Goal: Task Accomplishment & Management: Complete application form

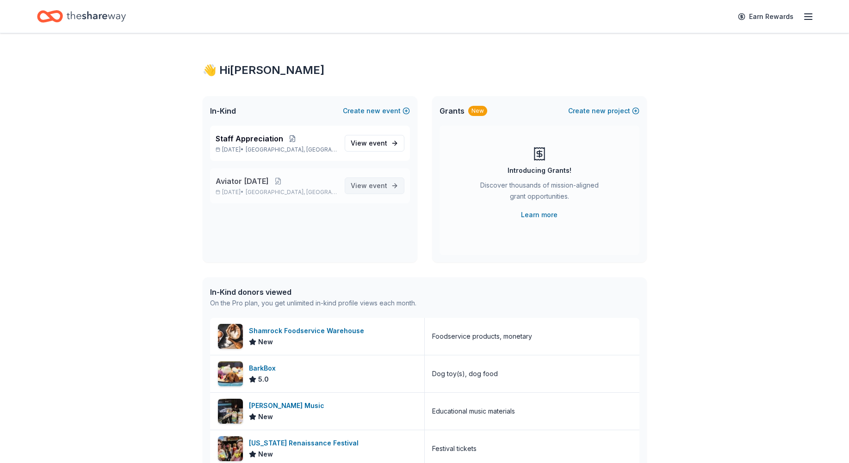
click at [373, 186] on span "event" at bounding box center [378, 186] width 18 height 8
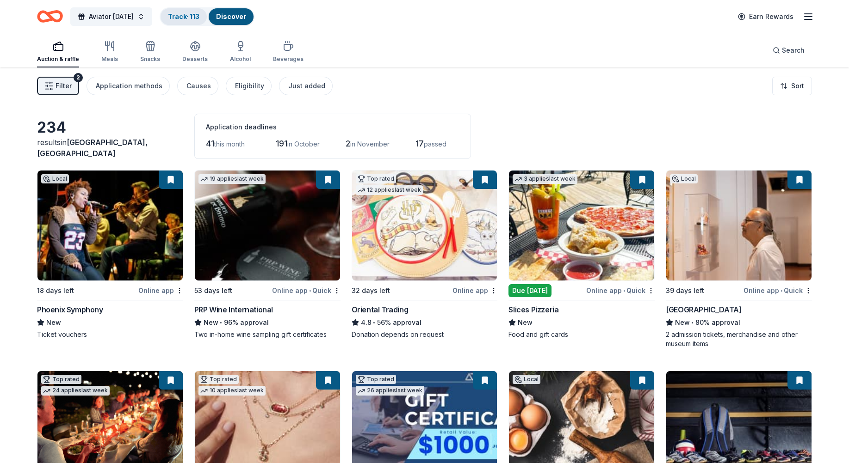
click at [184, 18] on link "Track · 113" at bounding box center [183, 16] width 31 height 8
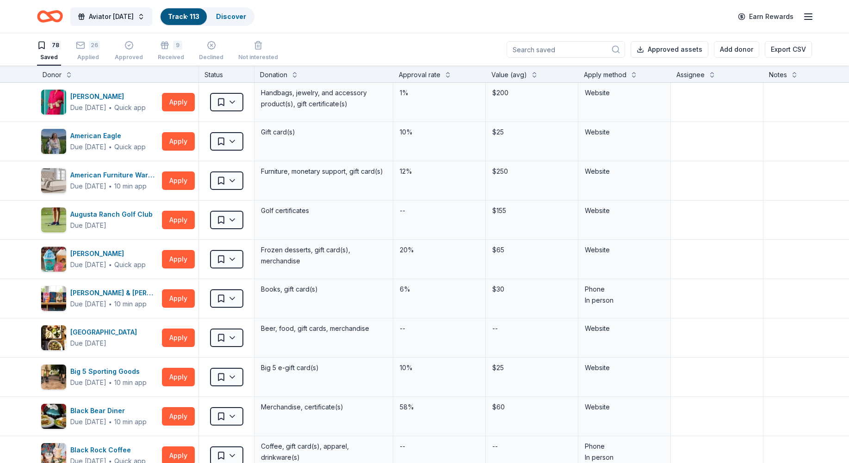
click at [185, 73] on div "Donor" at bounding box center [118, 74] width 150 height 11
click at [179, 73] on div "Donor" at bounding box center [118, 74] width 150 height 11
click at [67, 74] on button at bounding box center [68, 73] width 7 height 9
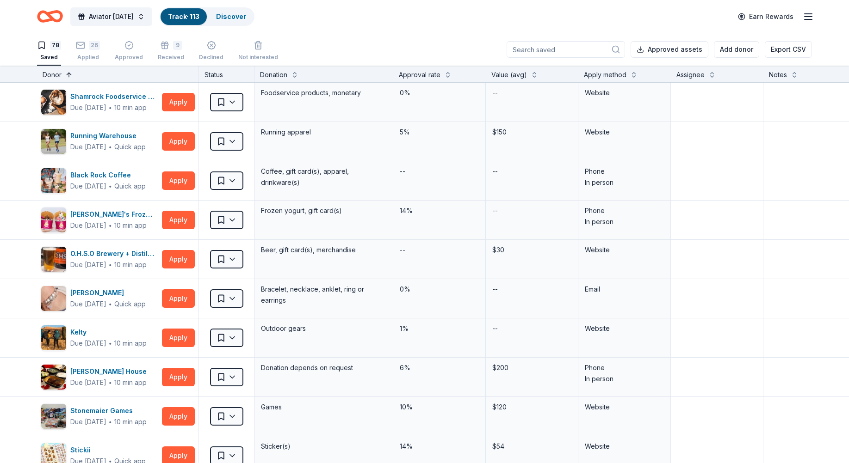
click at [67, 74] on button at bounding box center [68, 73] width 7 height 9
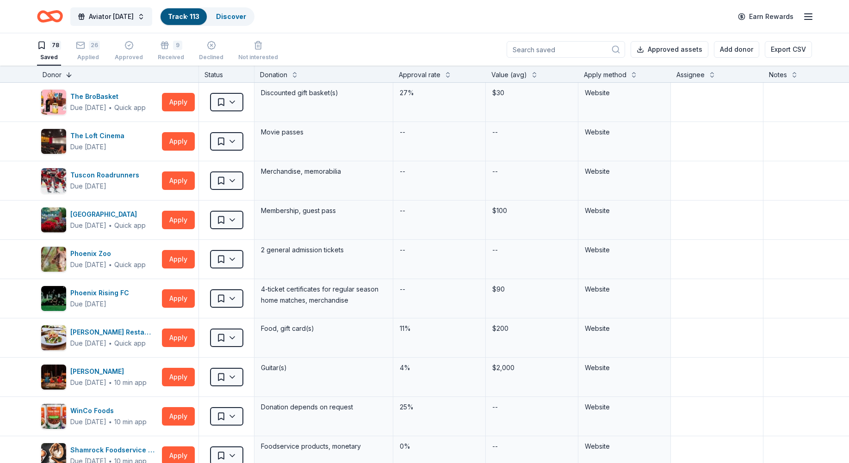
click at [67, 74] on button at bounding box center [68, 73] width 7 height 9
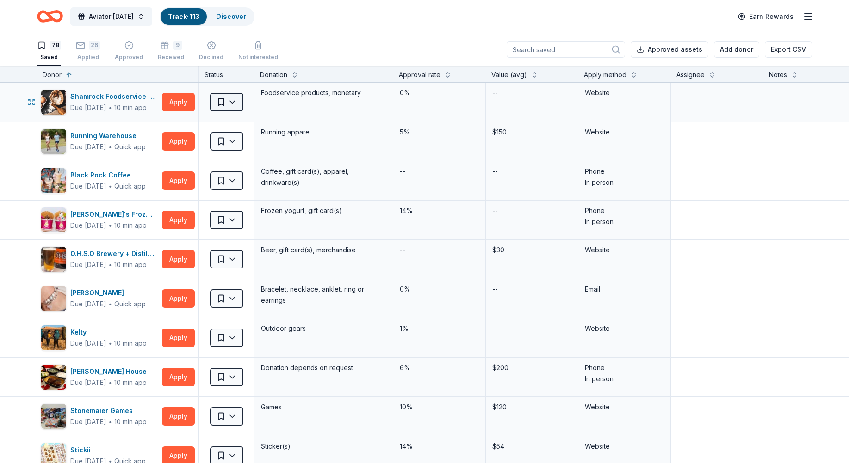
click at [225, 102] on html "Aviator [DATE] Track · 113 Discover Earn Rewards 78 Saved 26 Applied Approved 9…" at bounding box center [424, 231] width 849 height 463
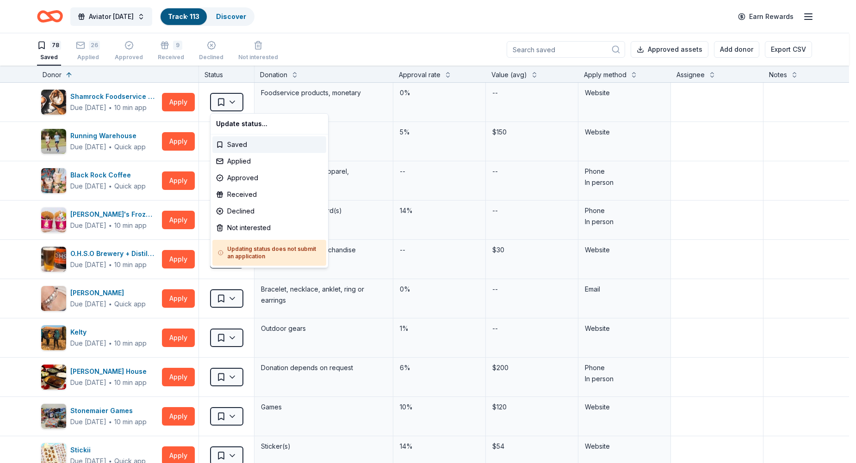
click at [95, 146] on html "Aviator [DATE] Track · 113 Discover Earn Rewards 78 Saved 26 Applied Approved 9…" at bounding box center [428, 231] width 856 height 463
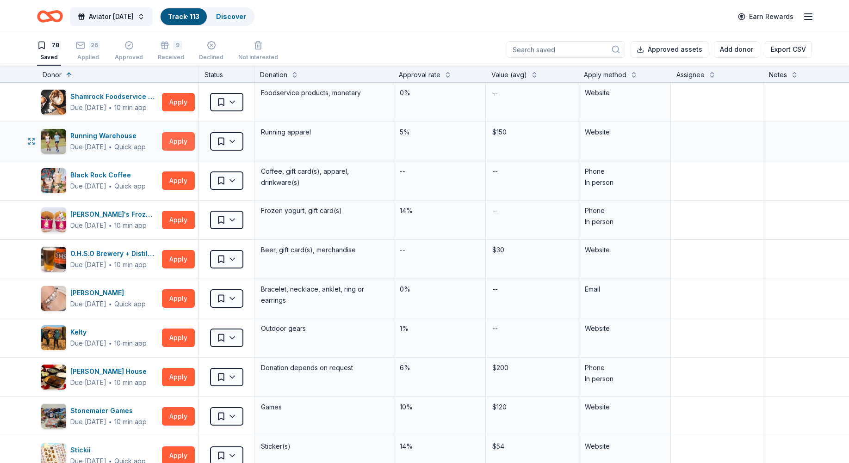
click at [176, 143] on button "Apply" at bounding box center [178, 141] width 33 height 18
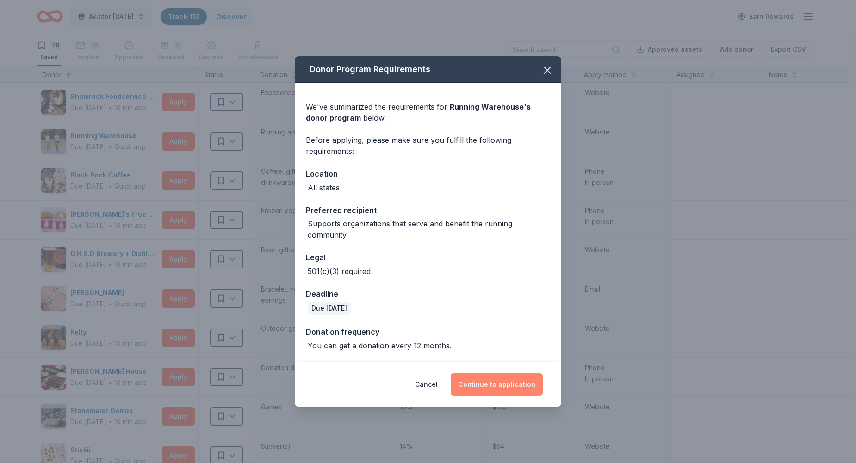
click at [486, 386] on button "Continue to application" at bounding box center [496, 385] width 92 height 22
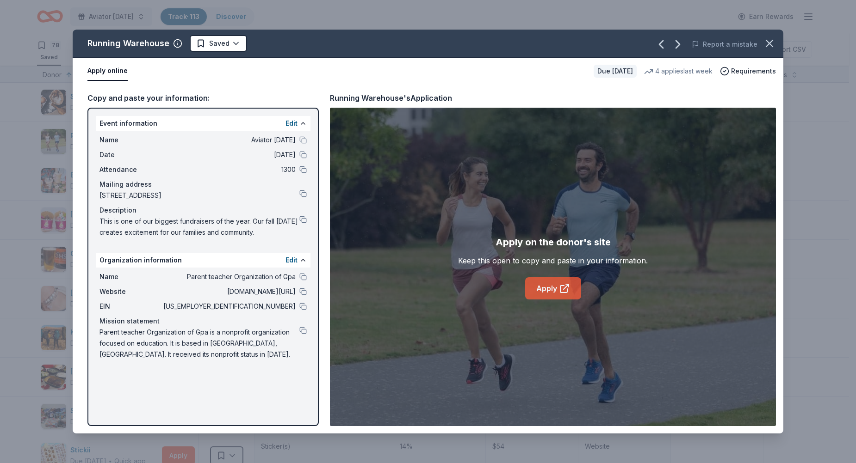
click at [543, 296] on link "Apply" at bounding box center [553, 288] width 56 height 22
click at [232, 44] on html "Aviator [DATE] Track · 113 Discover Earn Rewards 78 Saved 26 Applied Approved 9…" at bounding box center [428, 231] width 856 height 463
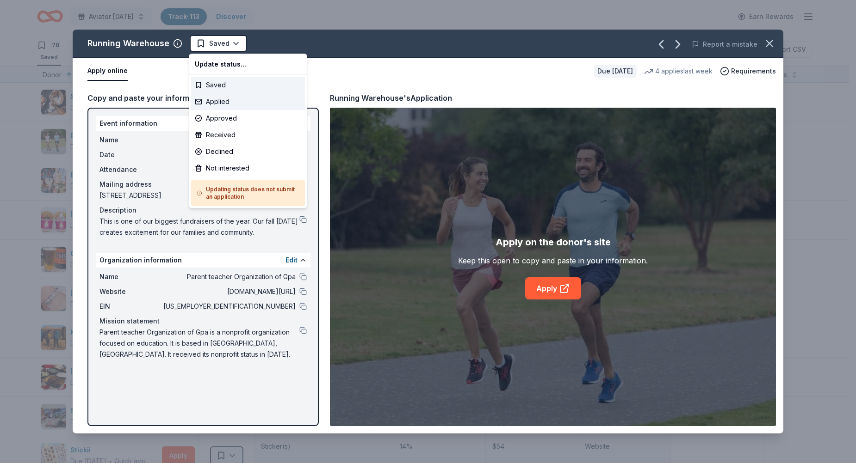
click at [220, 104] on div "Applied" at bounding box center [248, 101] width 114 height 17
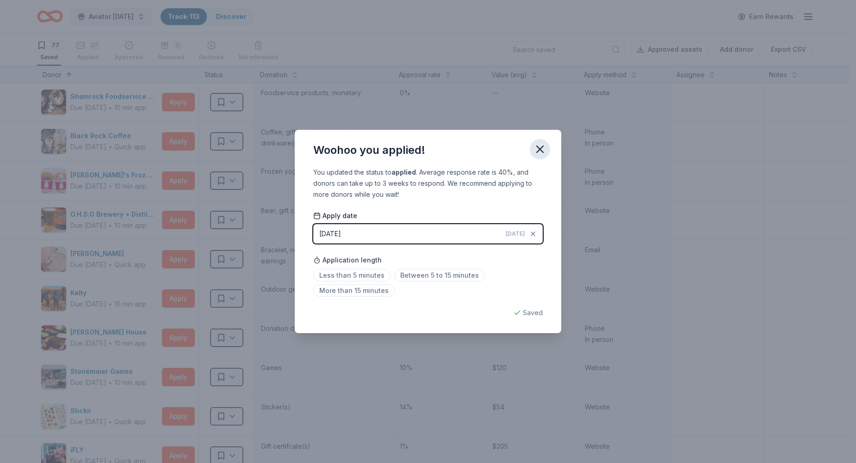
click at [538, 144] on icon "button" at bounding box center [539, 149] width 13 height 13
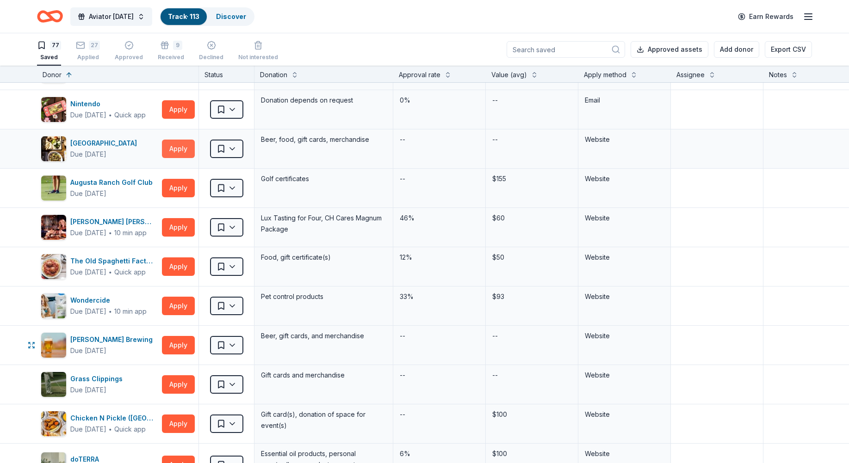
scroll to position [1434, 0]
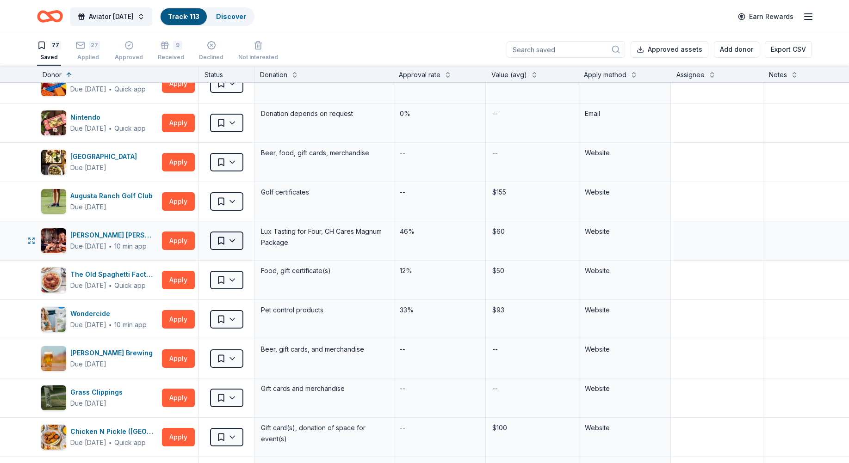
click at [234, 242] on html "Aviator [DATE] Track · 113 Discover Earn Rewards 77 Saved 27 Applied Approved 9…" at bounding box center [424, 231] width 849 height 463
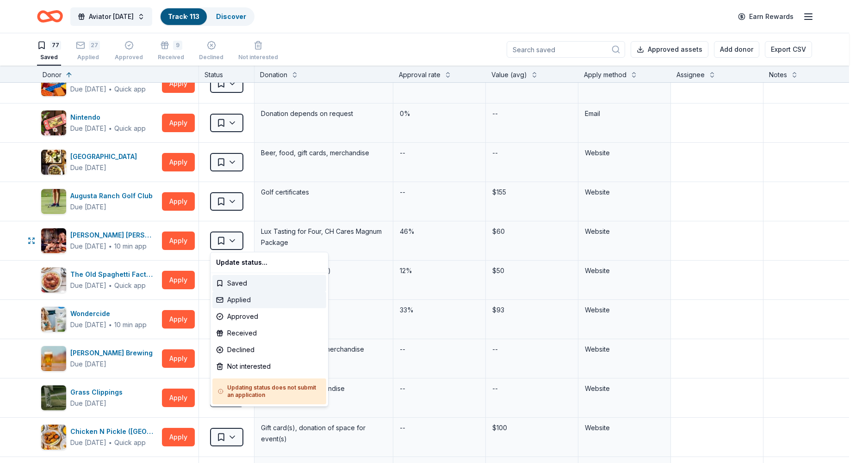
click at [233, 298] on div "Applied" at bounding box center [269, 300] width 114 height 17
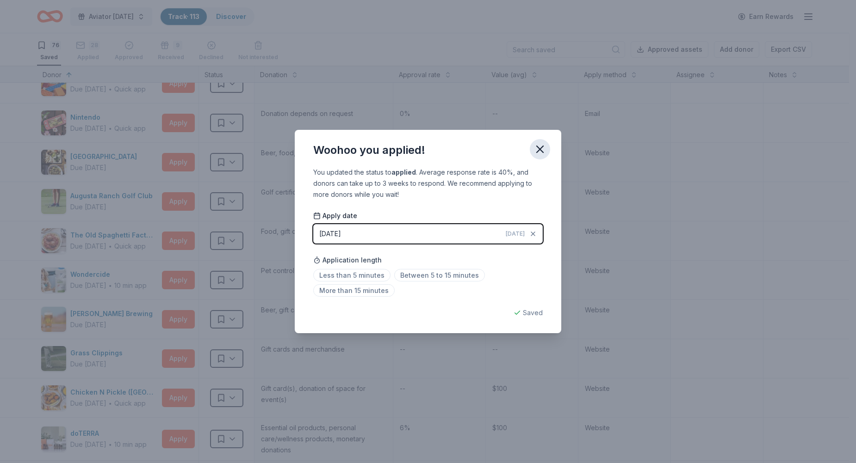
click at [537, 153] on icon "button" at bounding box center [539, 149] width 13 height 13
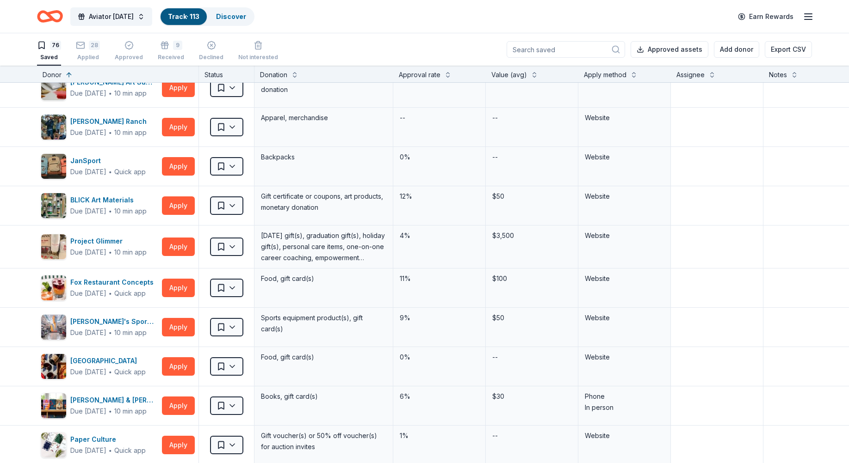
scroll to position [1989, 0]
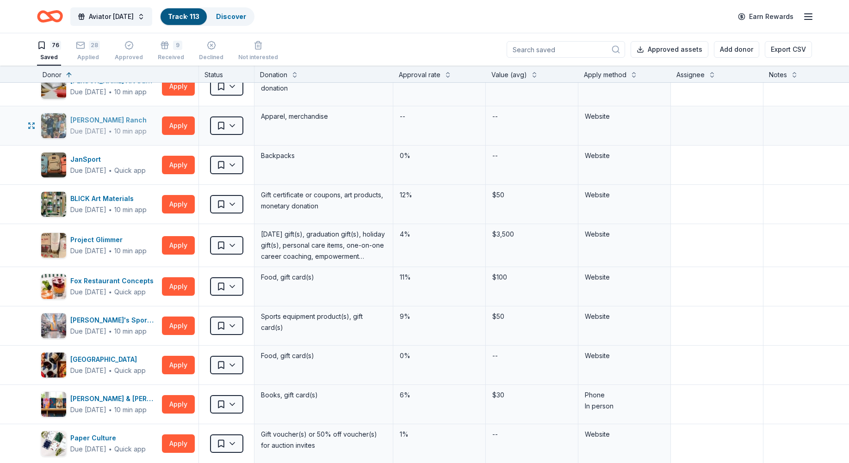
click at [51, 120] on img "button" at bounding box center [53, 125] width 25 height 25
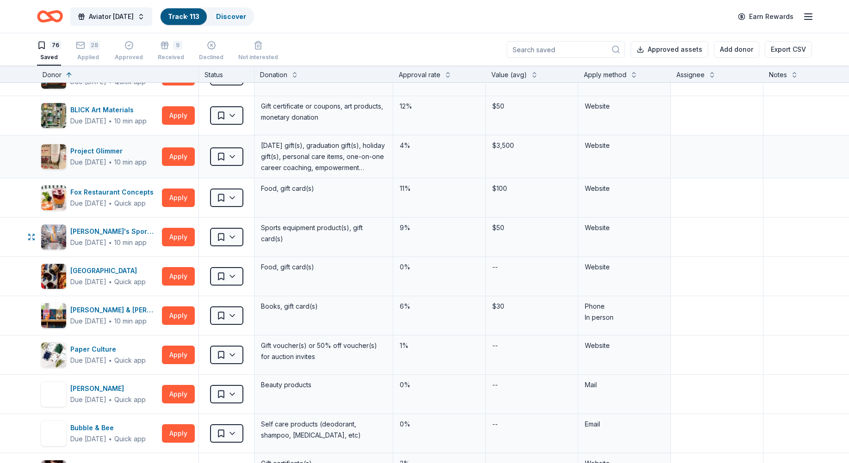
scroll to position [1942, 0]
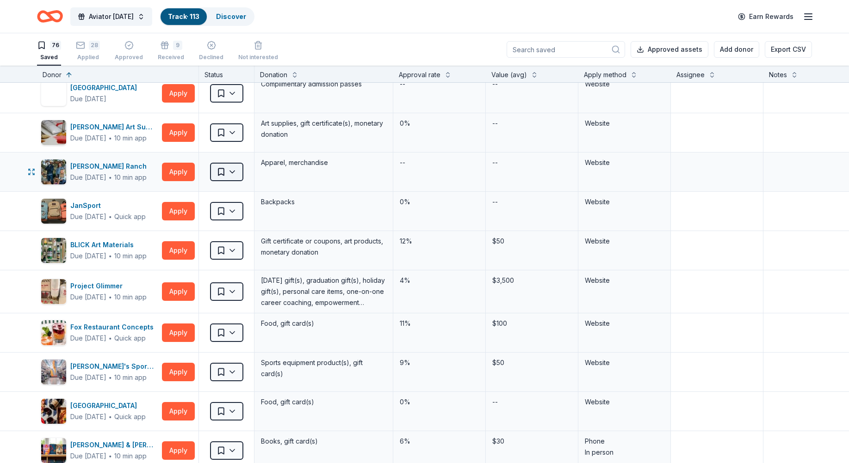
click at [232, 174] on html "Aviator [DATE] Track · 113 Discover Earn Rewards 76 Saved 28 Applied Approved 9…" at bounding box center [424, 231] width 849 height 463
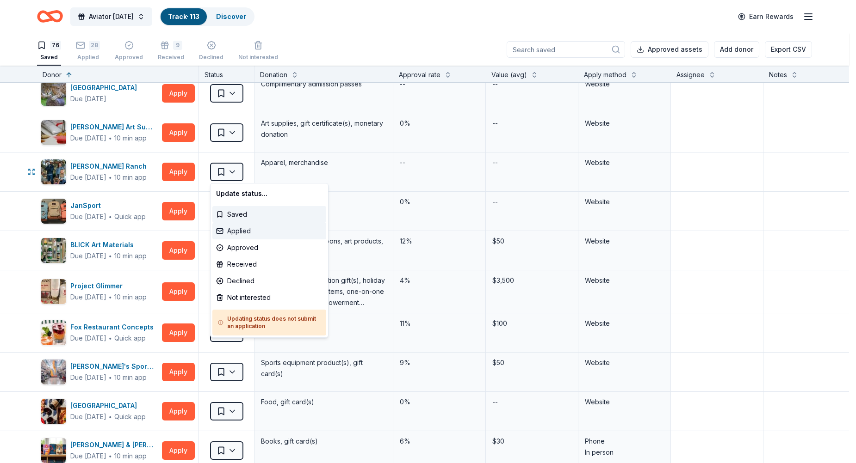
click at [240, 231] on div "Applied" at bounding box center [269, 231] width 114 height 17
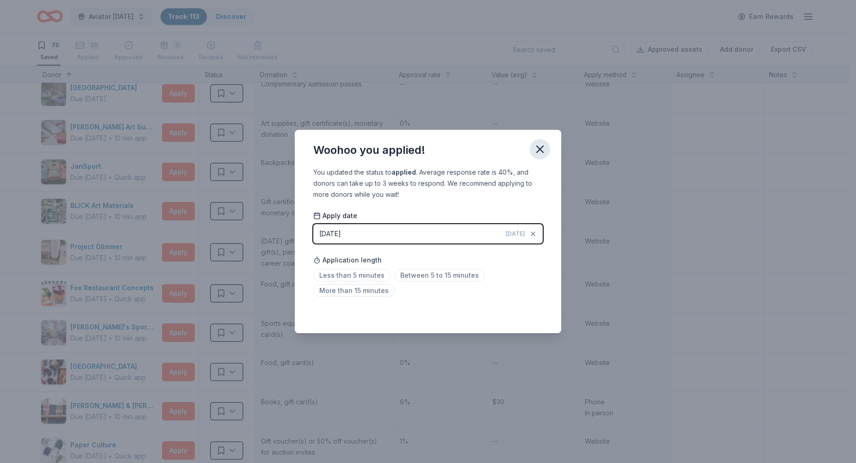
click at [539, 143] on icon "button" at bounding box center [539, 149] width 13 height 13
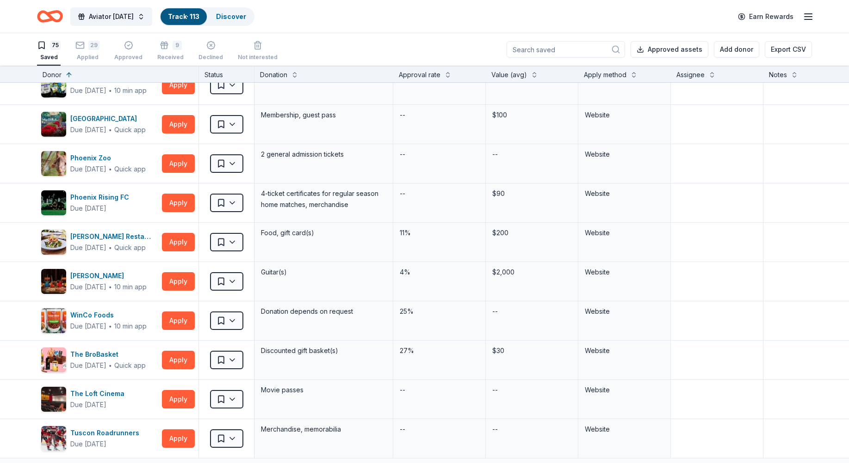
scroll to position [2759, 0]
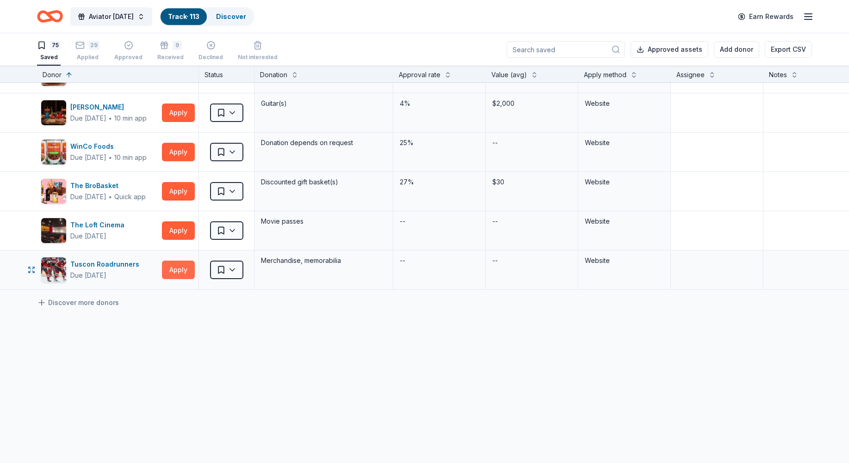
click at [179, 261] on button "Apply" at bounding box center [178, 270] width 33 height 18
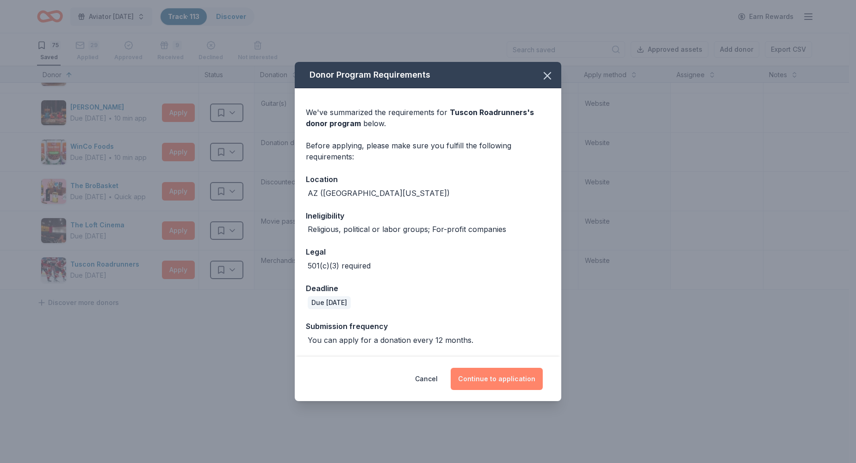
click at [475, 383] on button "Continue to application" at bounding box center [496, 379] width 92 height 22
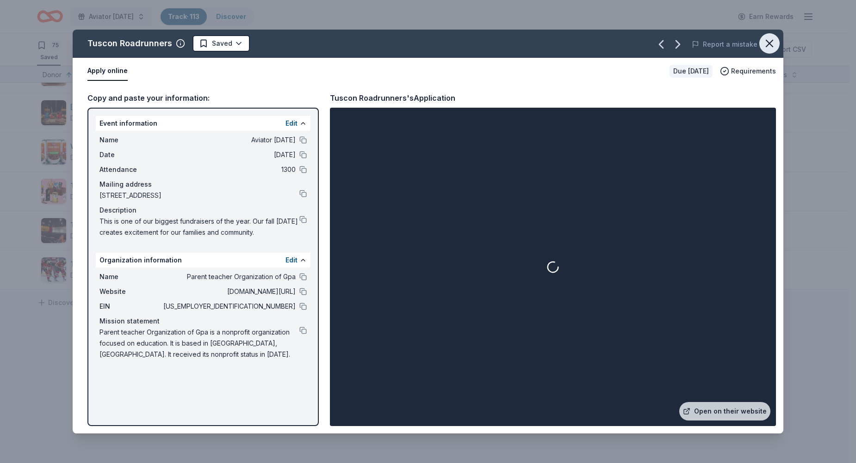
click at [773, 46] on icon "button" at bounding box center [769, 43] width 13 height 13
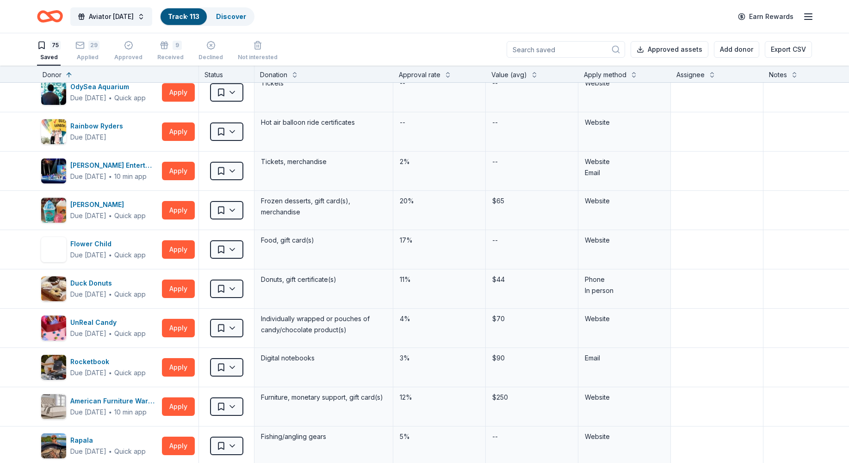
scroll to position [632, 0]
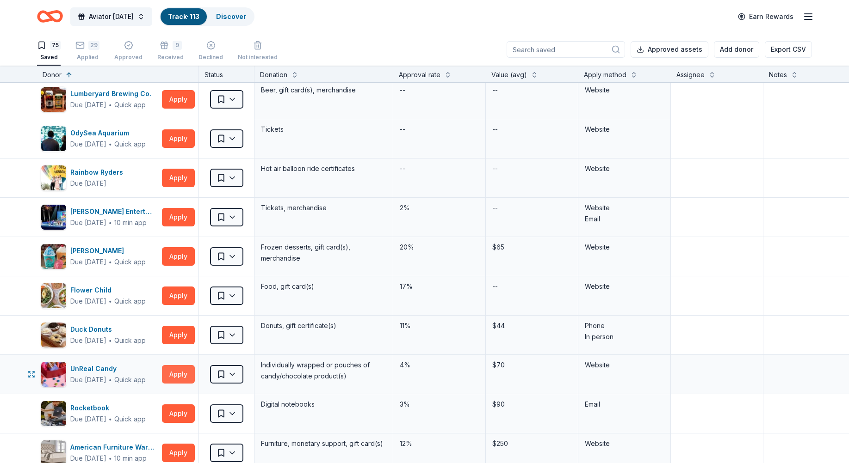
click at [176, 379] on button "Apply" at bounding box center [178, 374] width 33 height 18
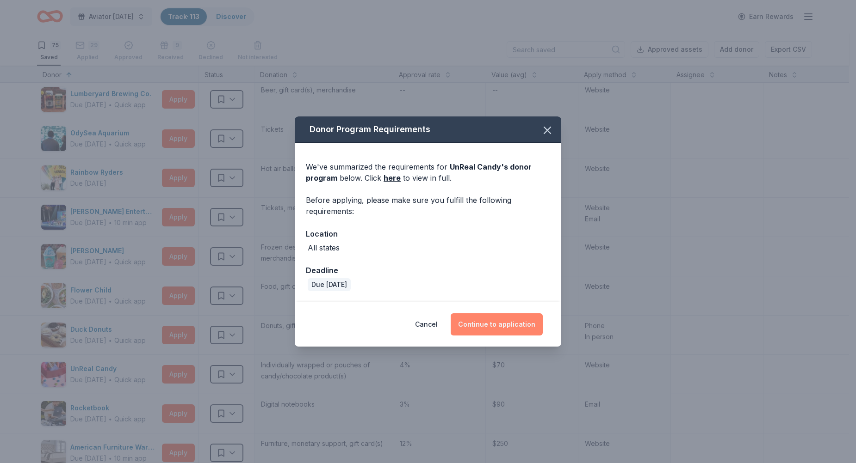
click at [490, 327] on button "Continue to application" at bounding box center [496, 325] width 92 height 22
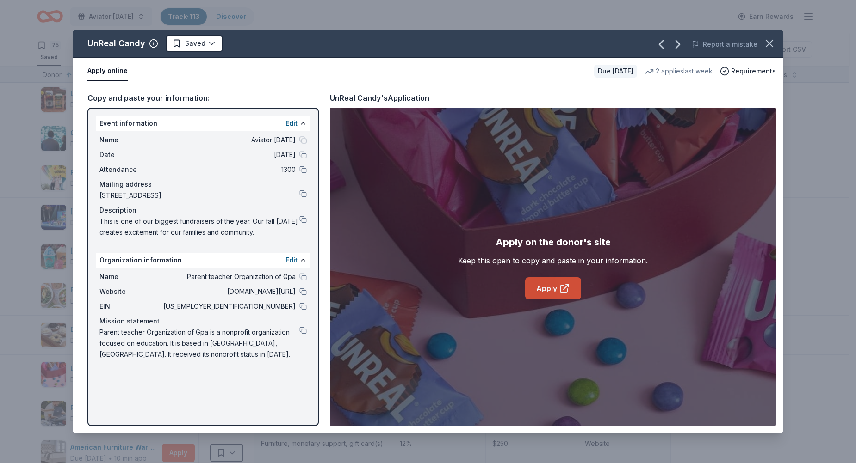
click at [555, 293] on link "Apply" at bounding box center [553, 288] width 56 height 22
click at [216, 42] on html "Aviator [DATE] Track · 113 Discover Earn Rewards 75 Saved 29 Applied Approved 9…" at bounding box center [428, 231] width 856 height 463
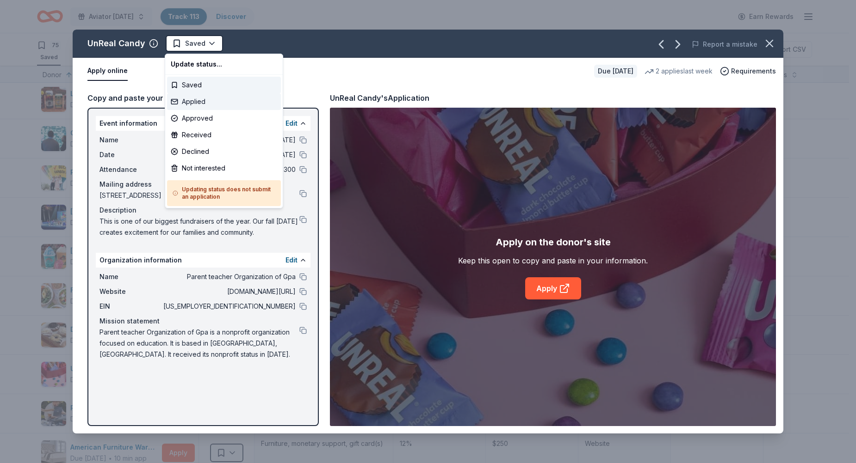
click at [198, 106] on div "Applied" at bounding box center [224, 101] width 114 height 17
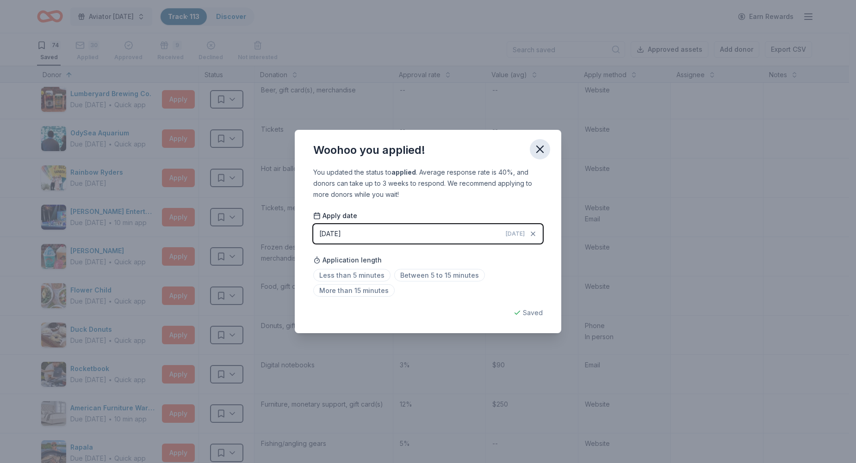
click at [544, 155] on icon "button" at bounding box center [539, 149] width 13 height 13
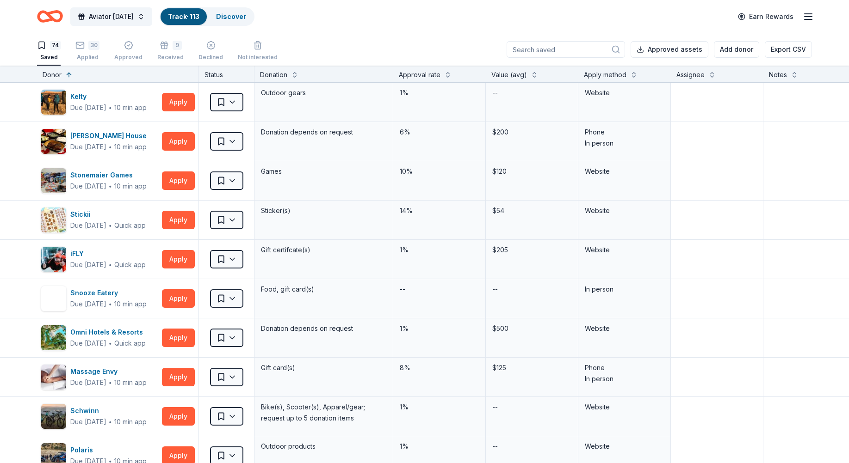
scroll to position [231, 0]
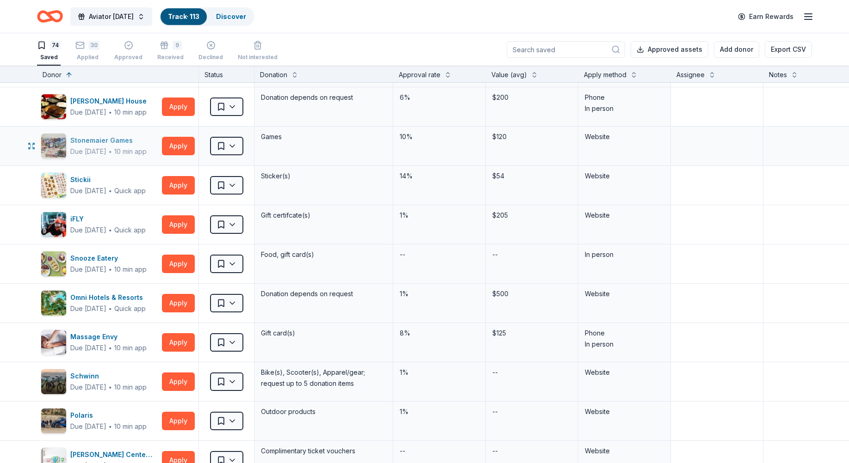
click at [65, 148] on img "button" at bounding box center [53, 146] width 25 height 25
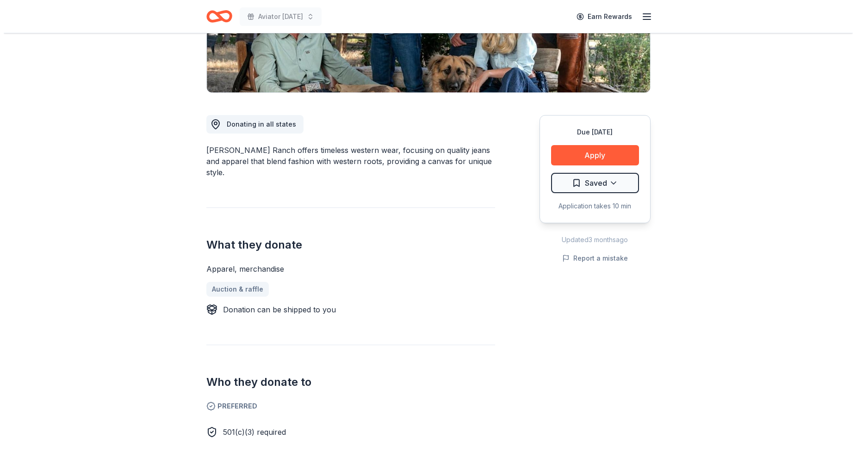
scroll to position [185, 0]
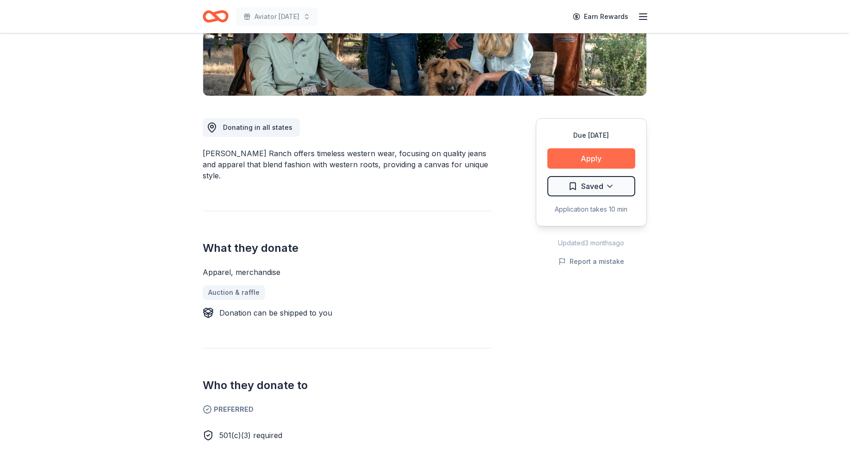
click at [565, 156] on button "Apply" at bounding box center [591, 158] width 88 height 20
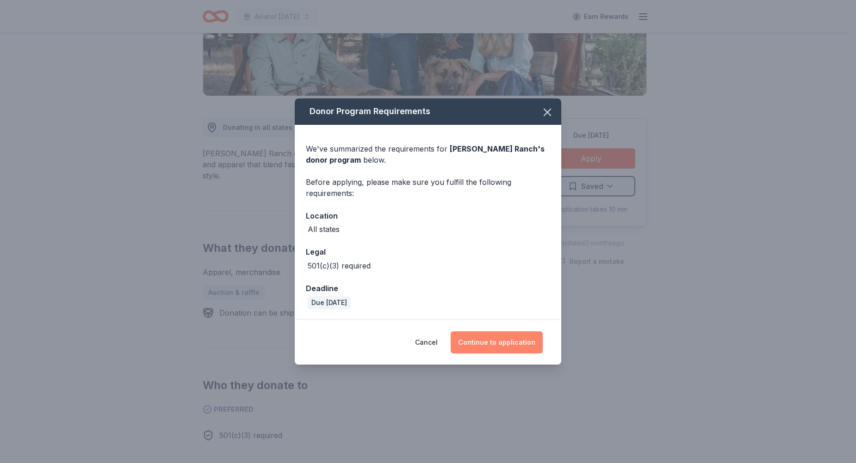
click at [483, 346] on button "Continue to application" at bounding box center [496, 343] width 92 height 22
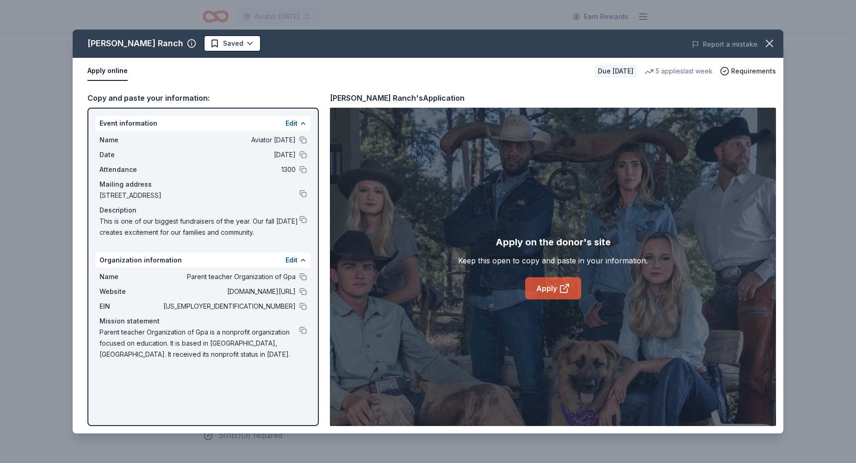
click at [556, 294] on link "Apply" at bounding box center [553, 288] width 56 height 22
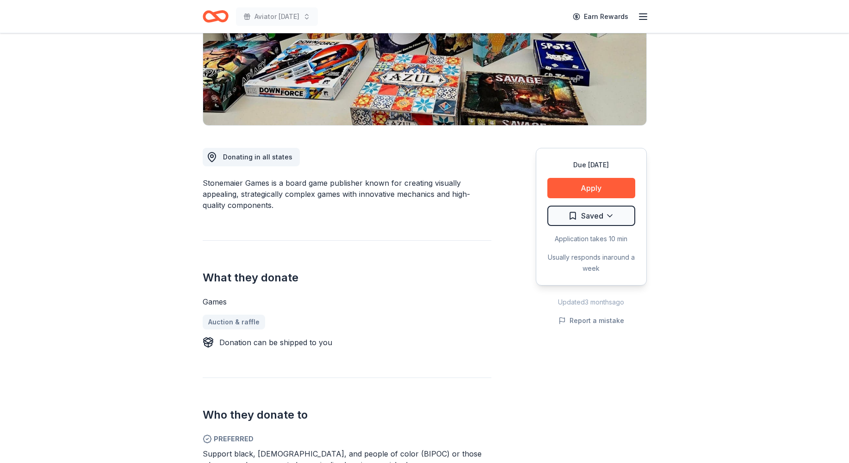
scroll to position [139, 0]
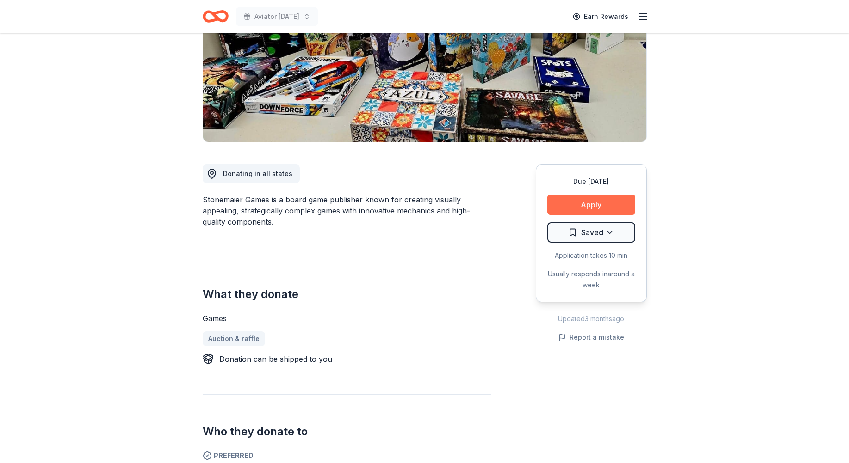
click at [606, 206] on button "Apply" at bounding box center [591, 205] width 88 height 20
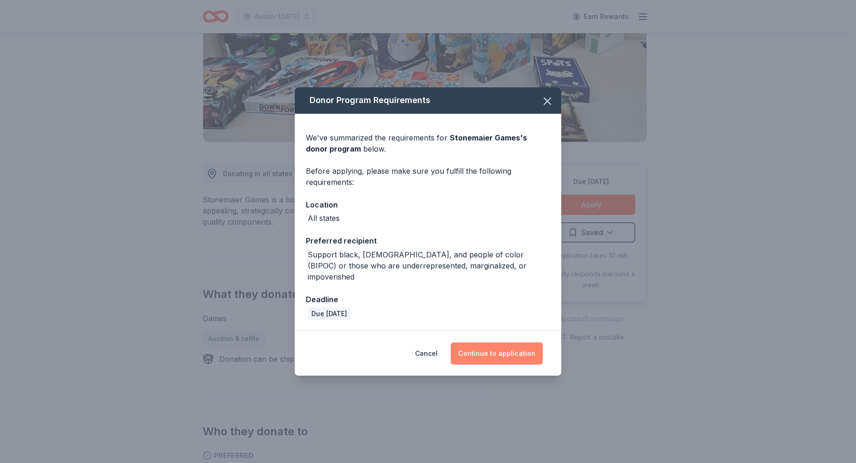
click at [506, 344] on button "Continue to application" at bounding box center [496, 354] width 92 height 22
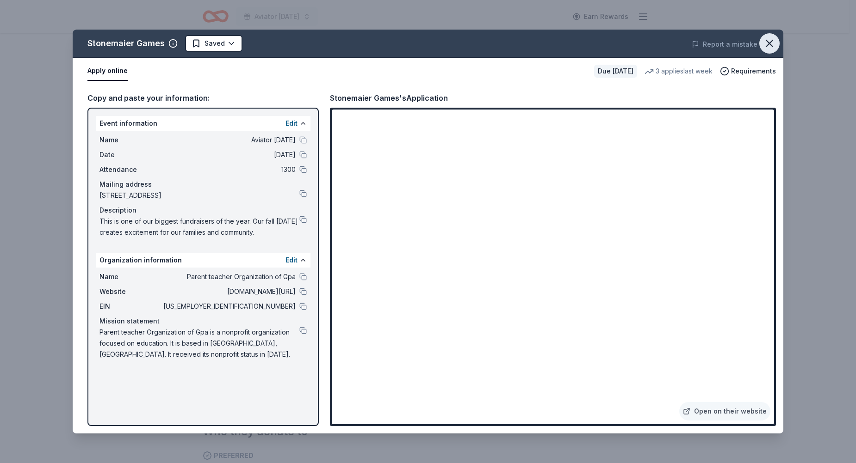
click at [765, 41] on icon "button" at bounding box center [769, 43] width 13 height 13
